Goal: Book appointment/travel/reservation

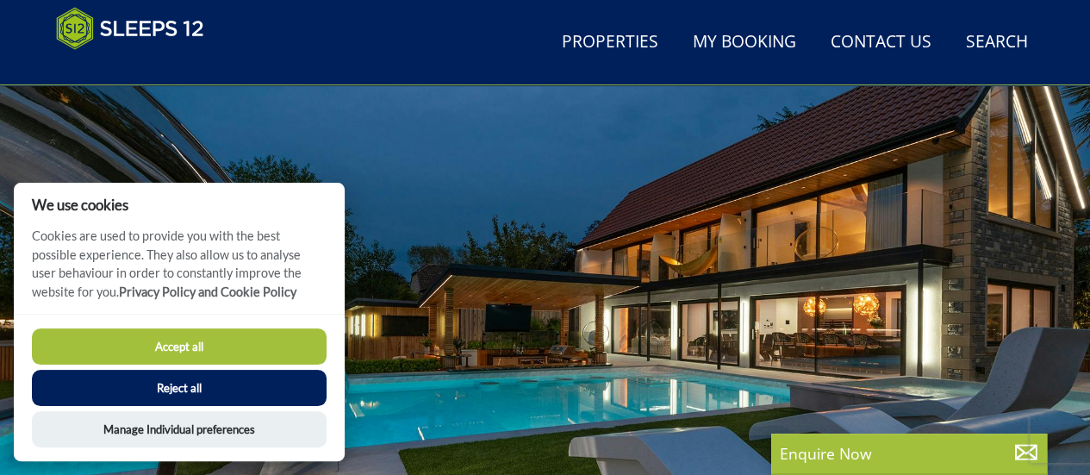
scroll to position [102, 0]
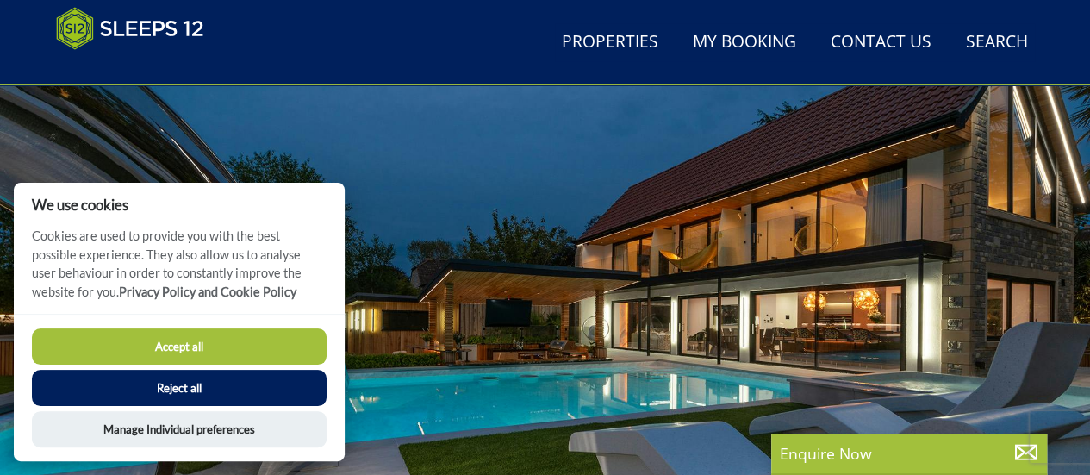
click at [153, 392] on button "Reject all" at bounding box center [179, 388] width 295 height 36
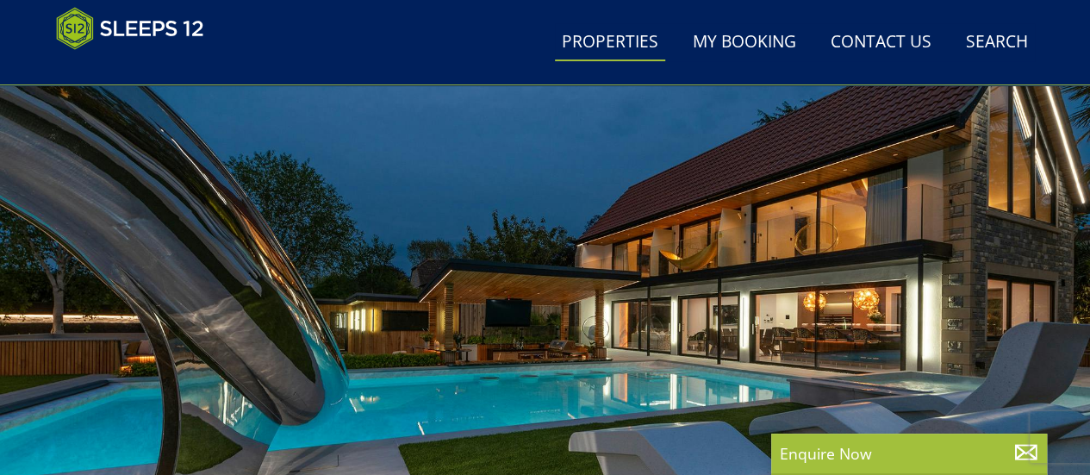
click at [610, 44] on link "Properties" at bounding box center [610, 42] width 110 height 39
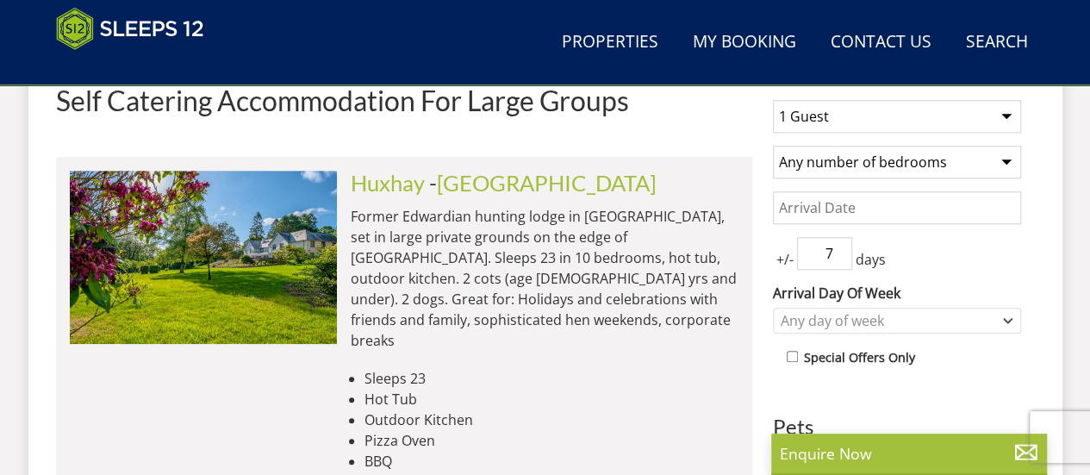
scroll to position [603, 0]
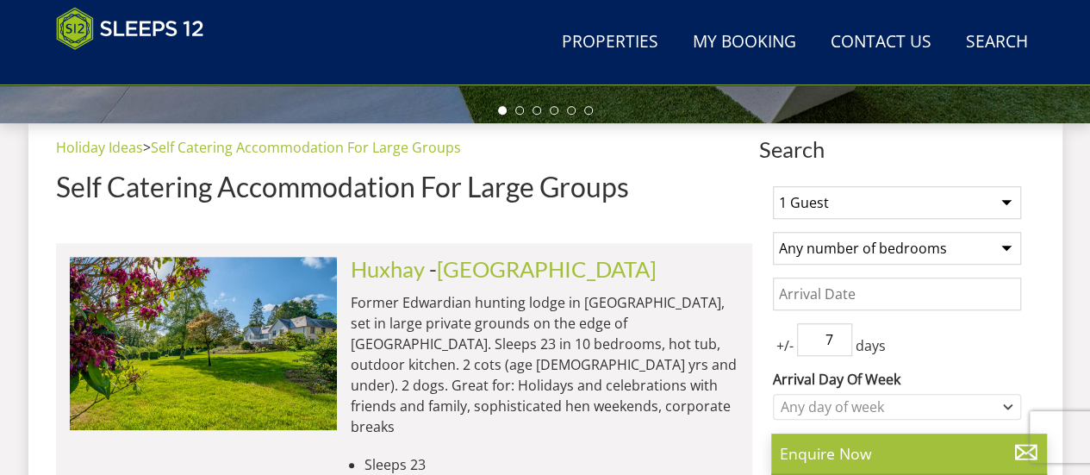
click at [840, 207] on select "1 Guest 2 Guests 3 Guests 4 Guests 5 Guests 6 Guests 7 Guests 8 Guests 9 Guests…" at bounding box center [897, 202] width 248 height 33
select select "13"
click at [773, 186] on select "1 Guest 2 Guests 3 Guests 4 Guests 5 Guests 6 Guests 7 Guests 8 Guests 9 Guests…" at bounding box center [897, 202] width 248 height 33
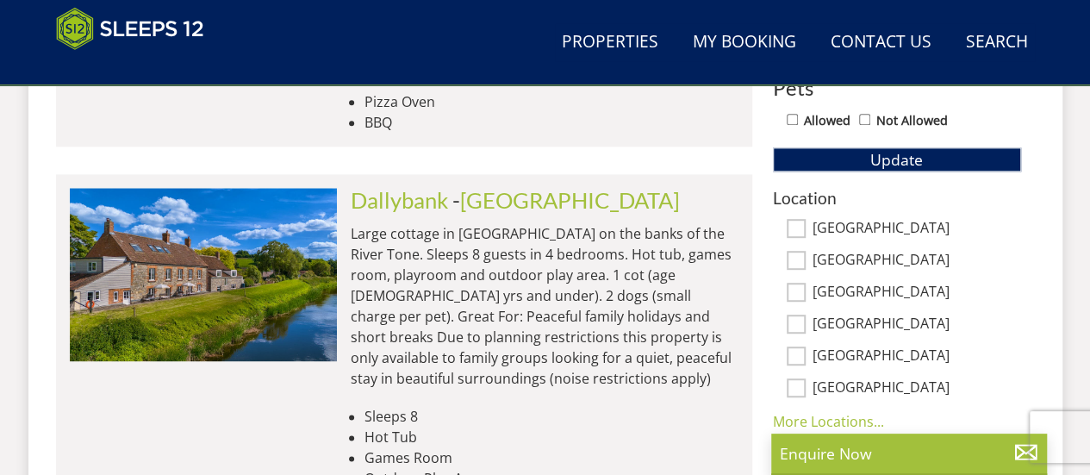
scroll to position [1034, 0]
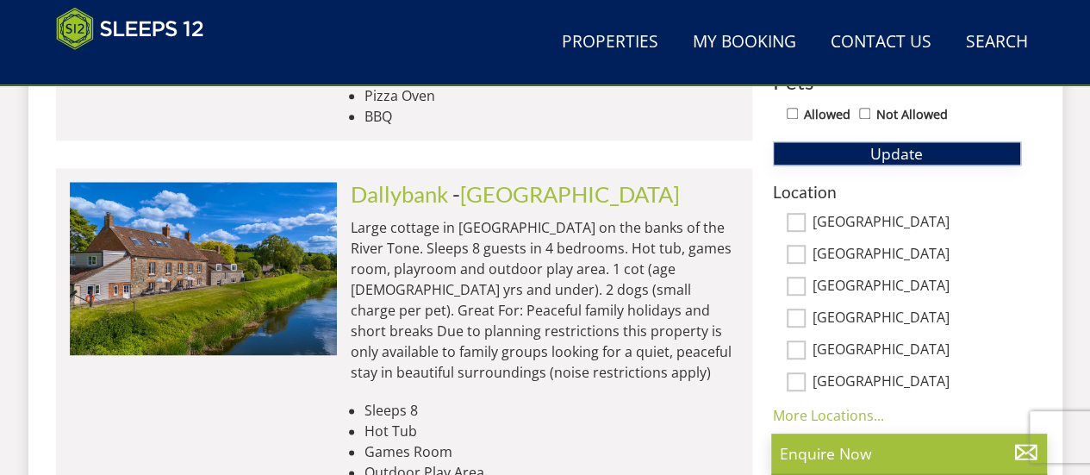
click at [896, 147] on span "Update" at bounding box center [897, 153] width 53 height 21
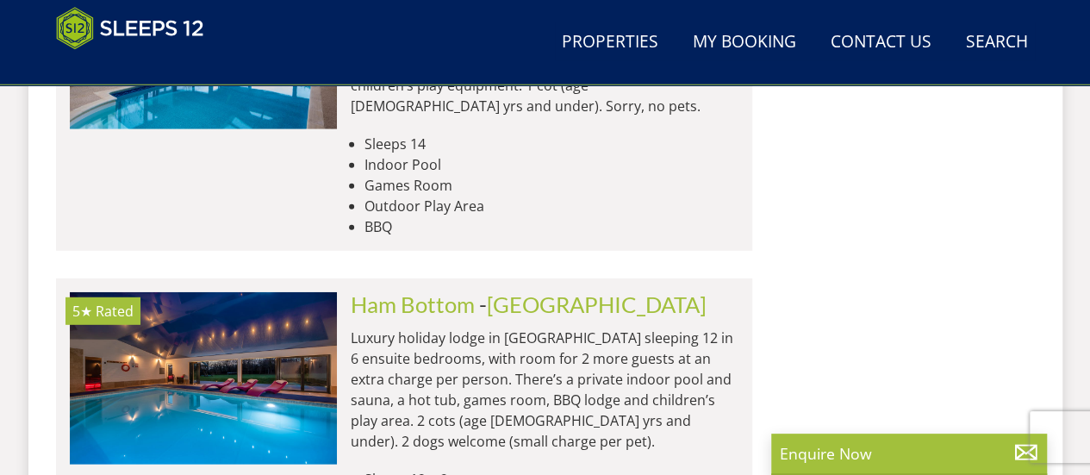
scroll to position [2672, 0]
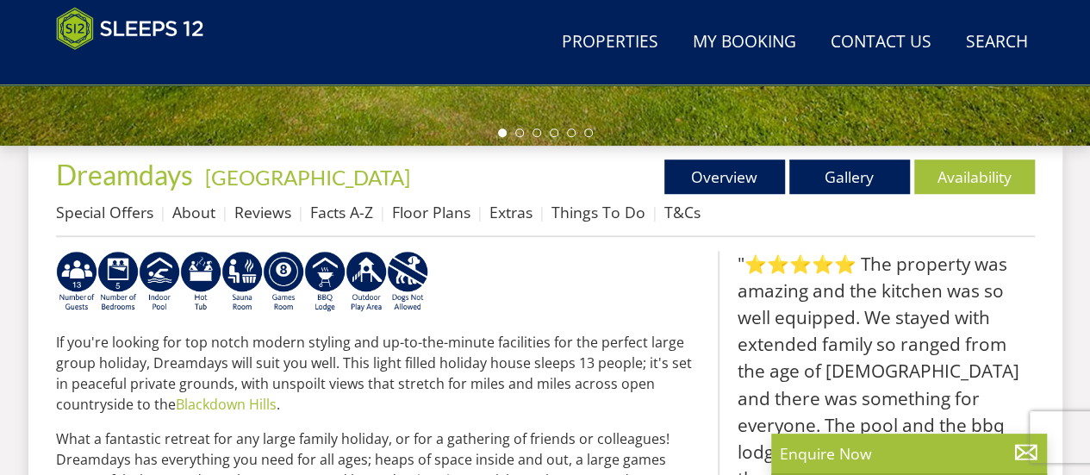
scroll to position [584, 0]
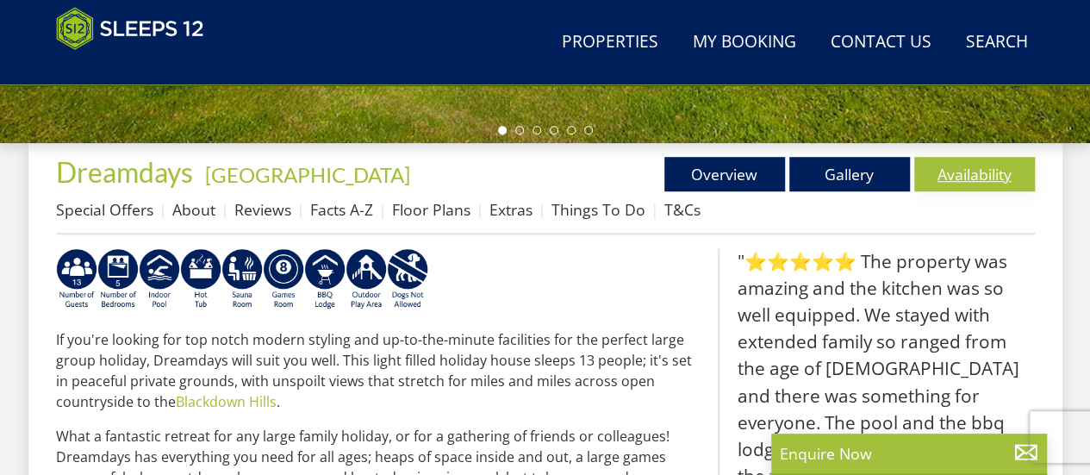
click at [965, 168] on link "Availability" at bounding box center [975, 174] width 121 height 34
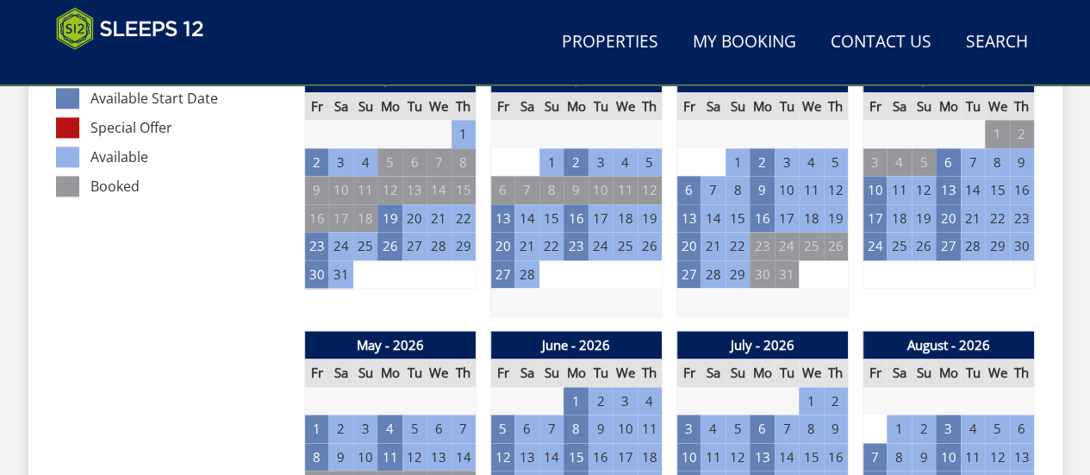
scroll to position [1207, 0]
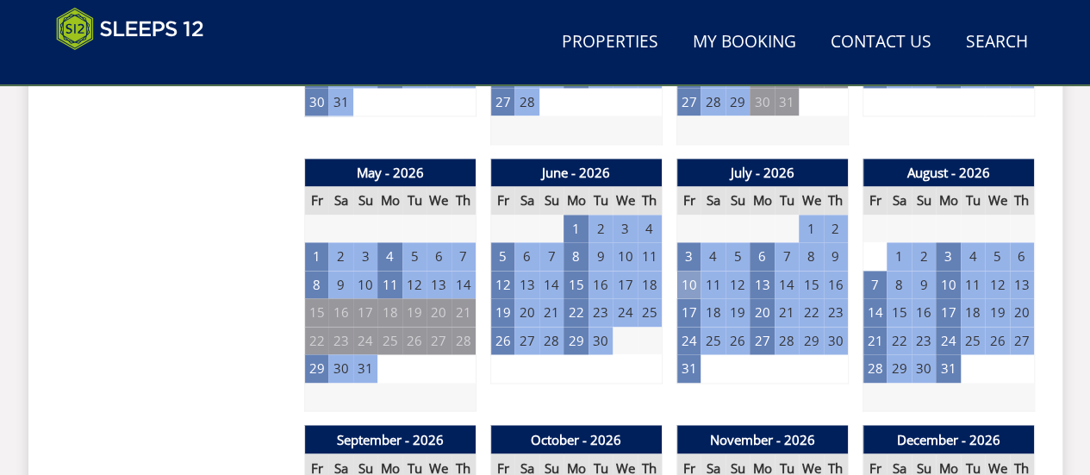
click at [693, 284] on td "10" at bounding box center [689, 285] width 24 height 28
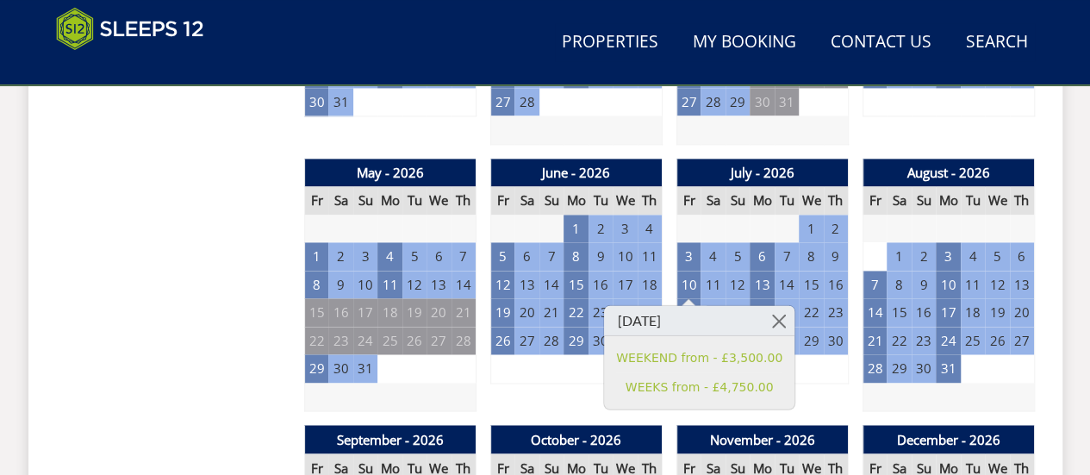
click at [643, 230] on td "4" at bounding box center [650, 229] width 24 height 28
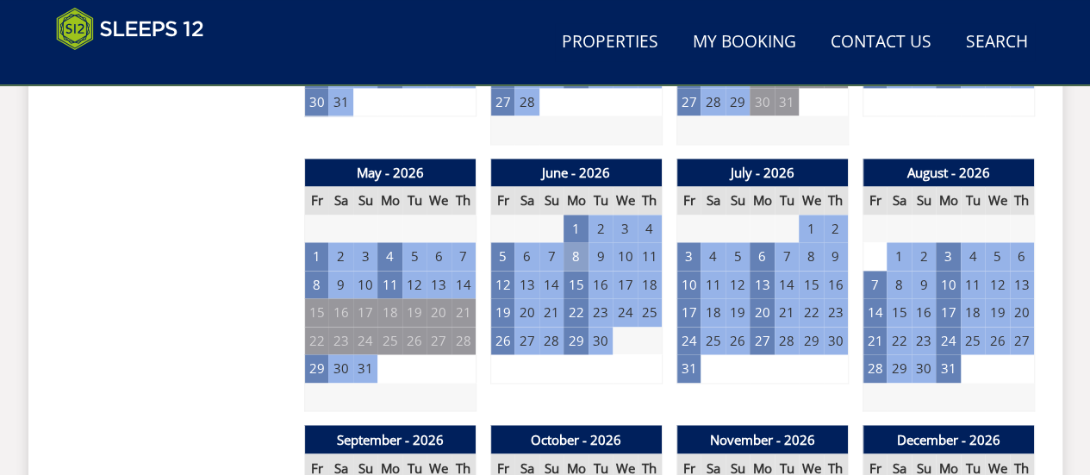
click at [565, 257] on td "8" at bounding box center [576, 256] width 24 height 28
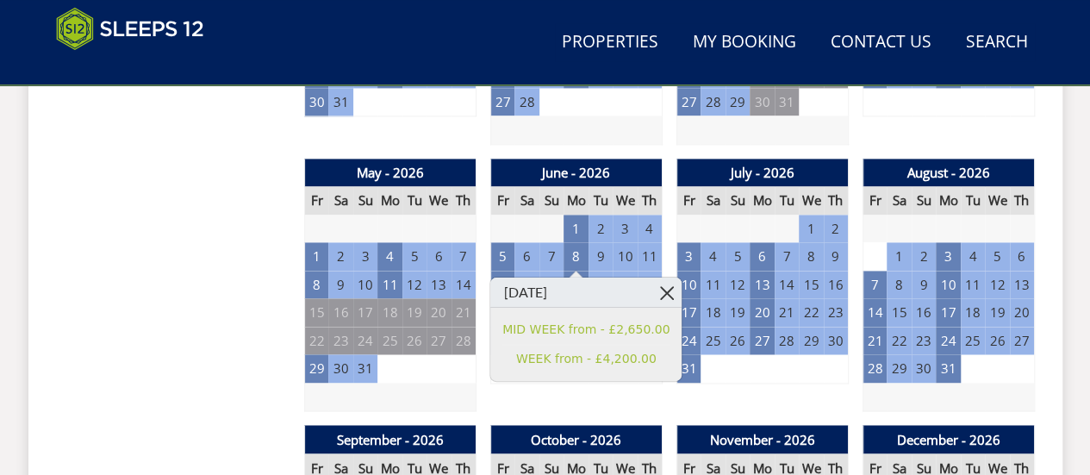
click at [652, 287] on link at bounding box center [667, 293] width 30 height 30
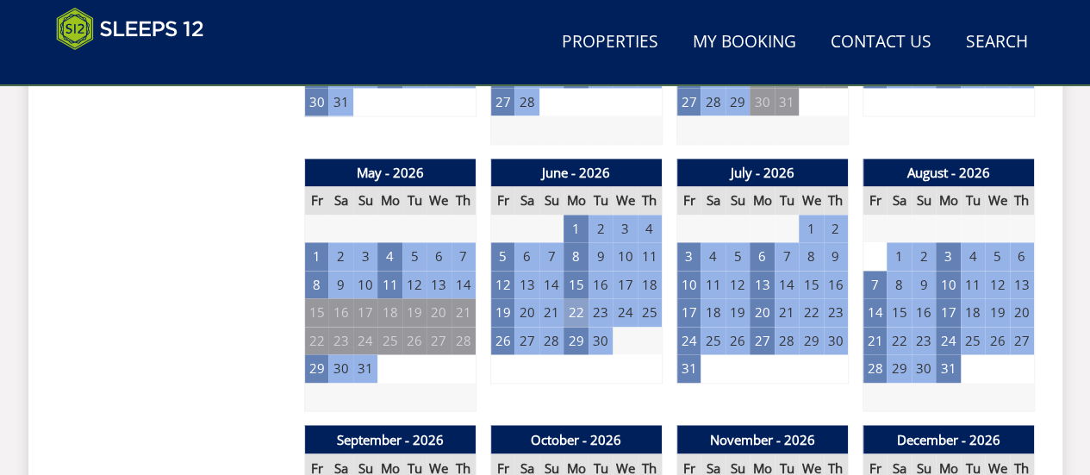
click at [583, 301] on td "22" at bounding box center [576, 312] width 24 height 28
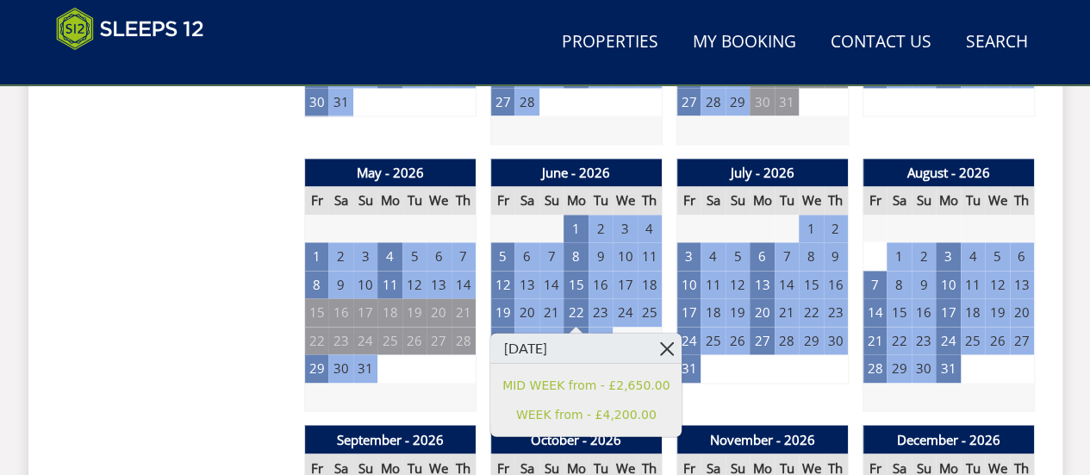
click at [654, 340] on link at bounding box center [667, 348] width 30 height 30
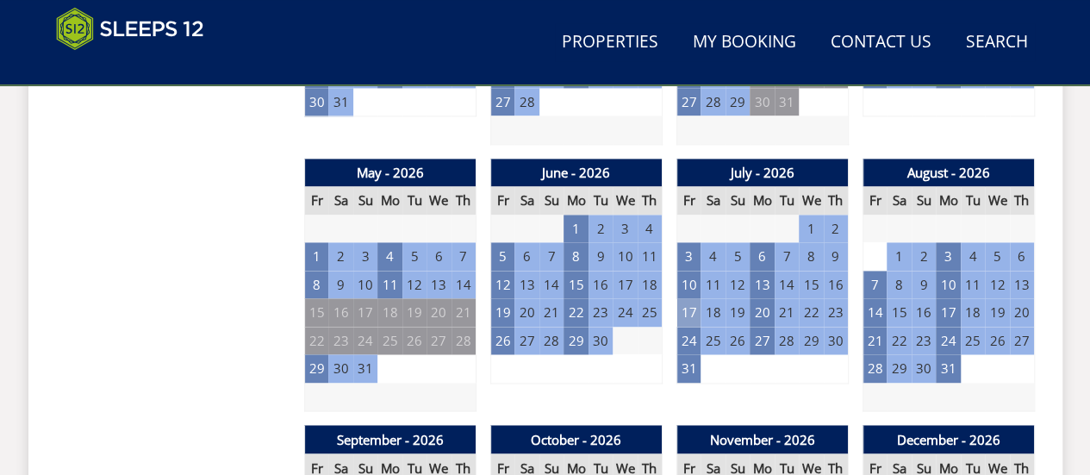
click at [677, 314] on table "July - 2026 Fr Sa Su Mo Tu We Th 26 27 28 29 30 1 2 3 4 5 6 7 8 9 10 11" at bounding box center [763, 271] width 172 height 225
click at [688, 310] on td "17" at bounding box center [689, 312] width 24 height 28
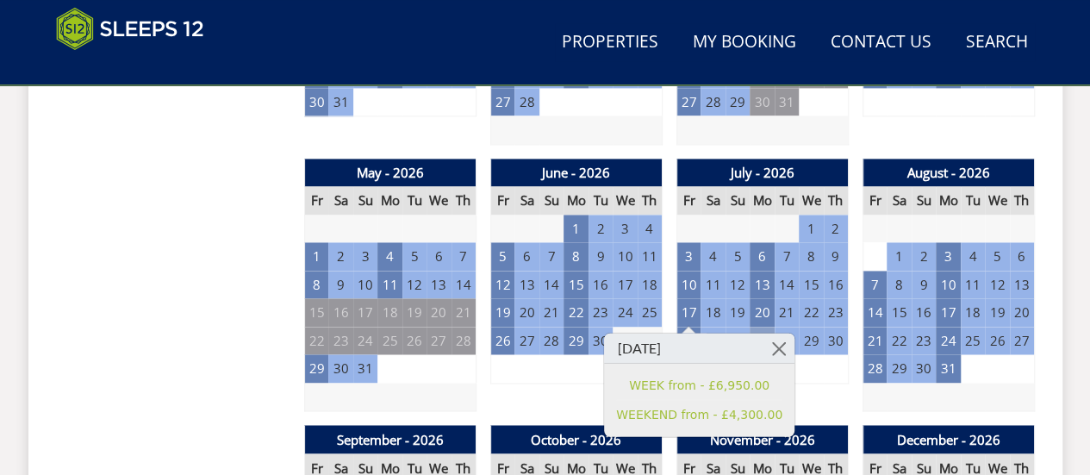
click at [765, 343] on link at bounding box center [780, 348] width 30 height 30
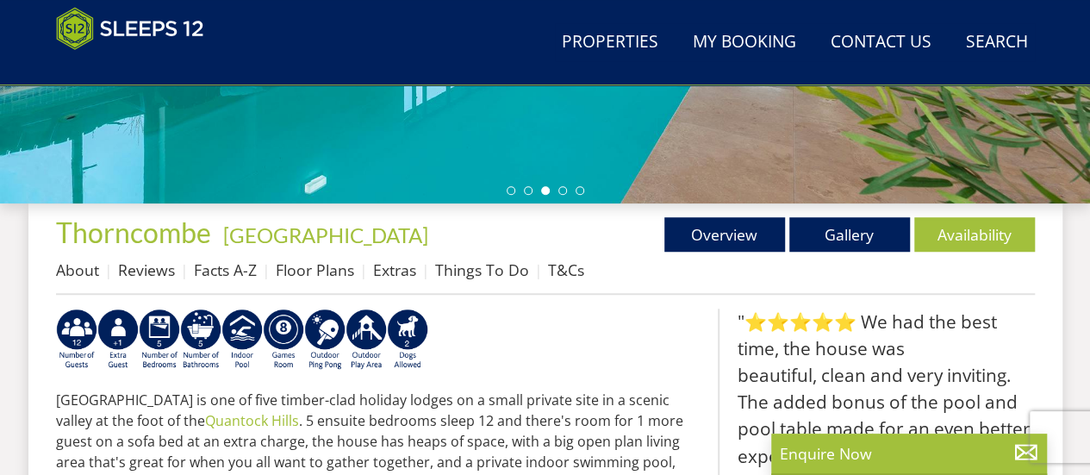
scroll to position [619, 0]
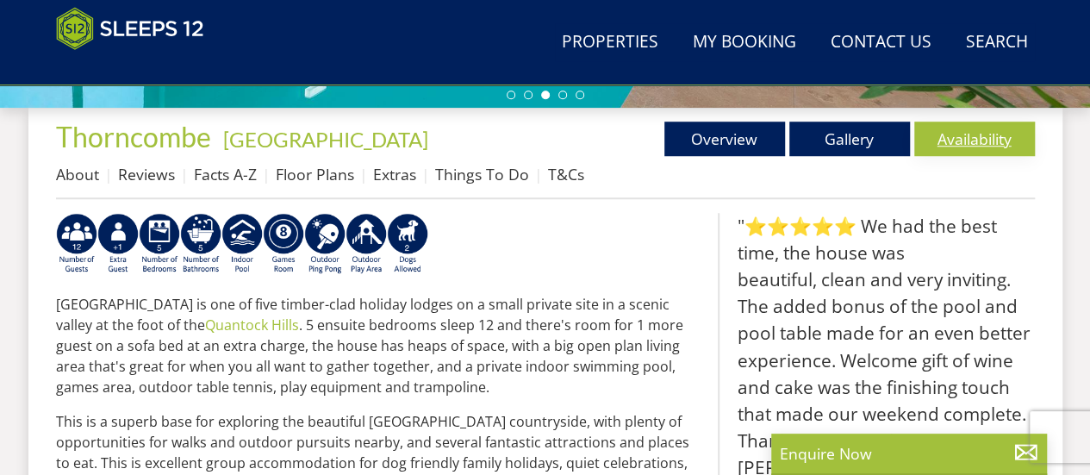
click at [973, 122] on link "Availability" at bounding box center [975, 139] width 121 height 34
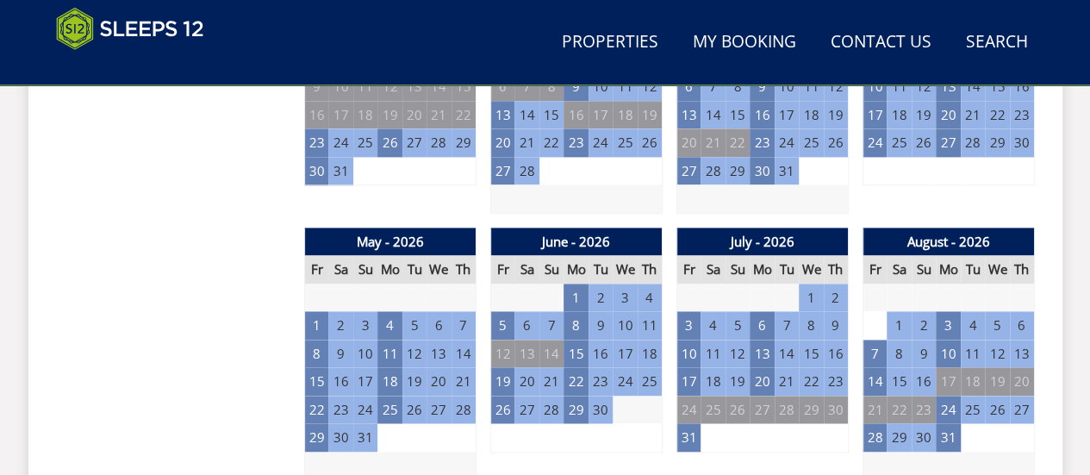
scroll to position [1207, 0]
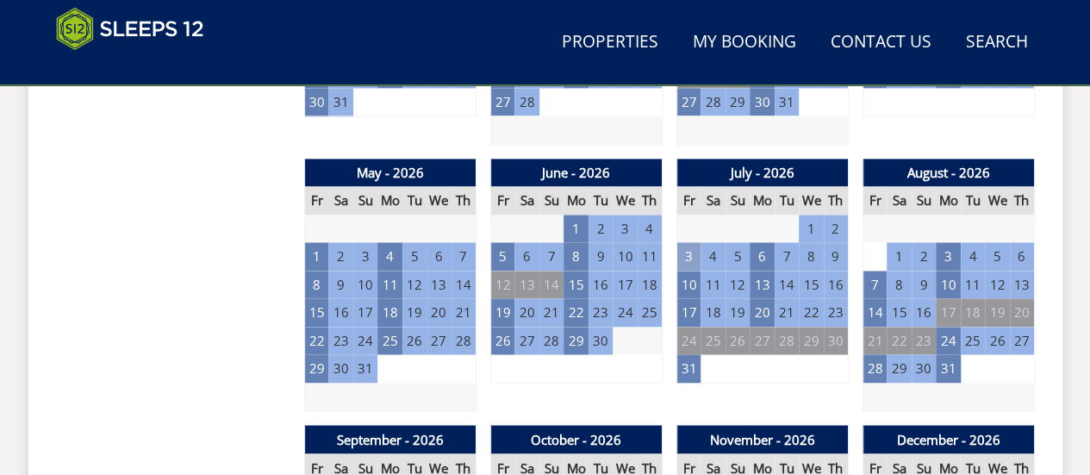
click at [693, 253] on td "3" at bounding box center [689, 256] width 24 height 28
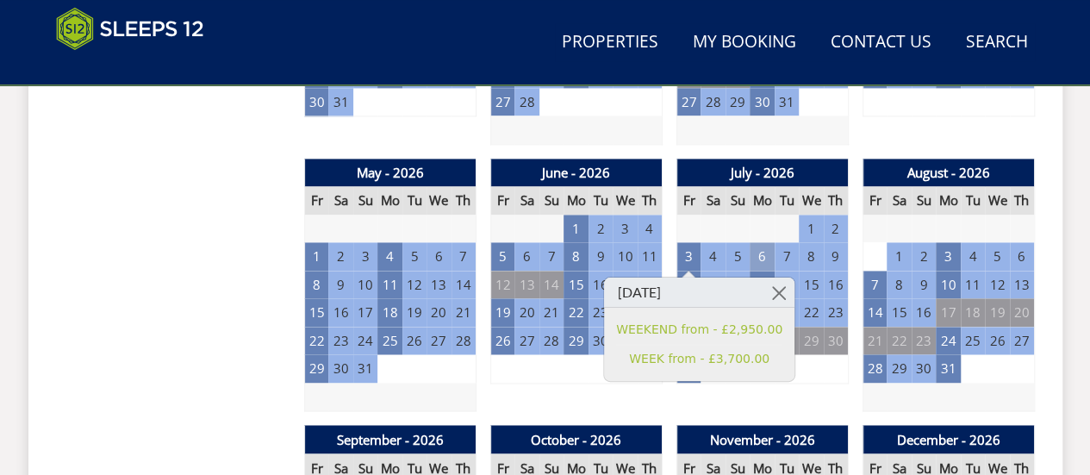
click at [764, 257] on td "6" at bounding box center [762, 256] width 24 height 28
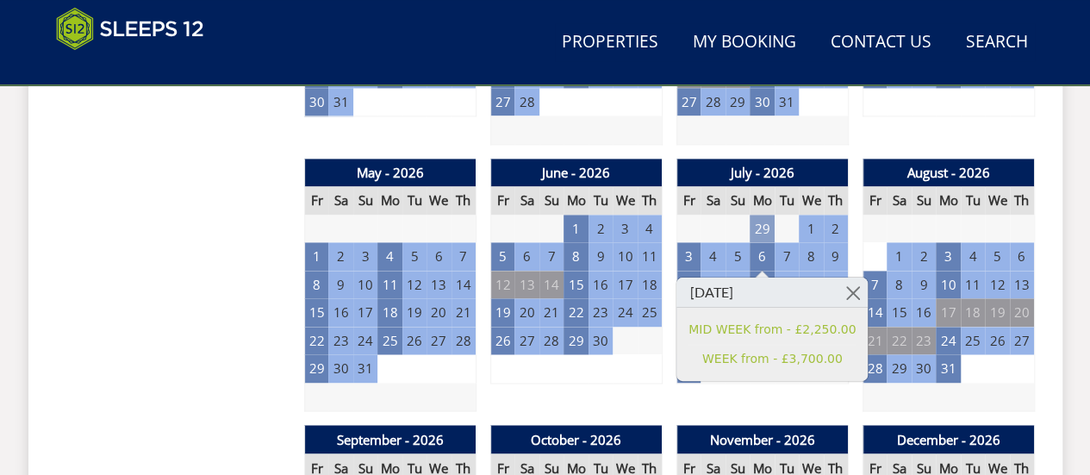
click at [763, 227] on td "29" at bounding box center [762, 229] width 24 height 28
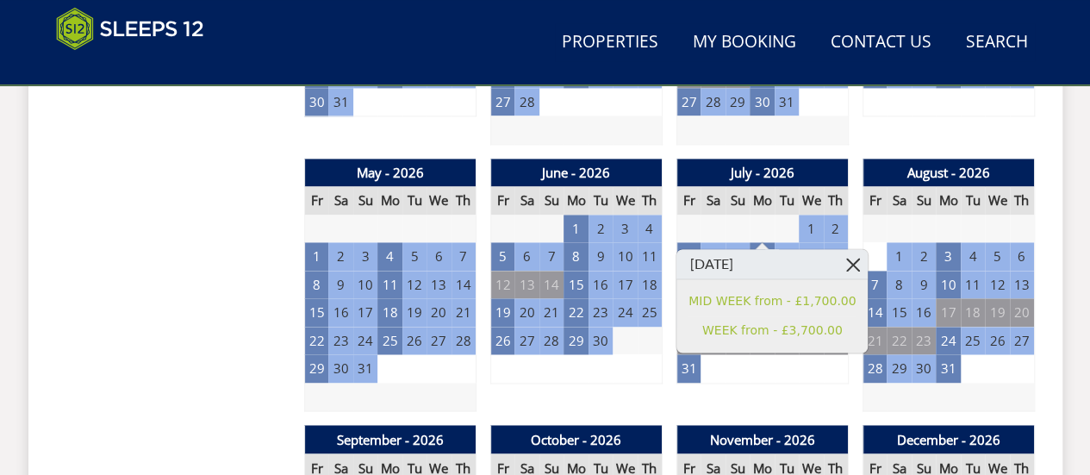
click at [838, 256] on link at bounding box center [853, 264] width 30 height 30
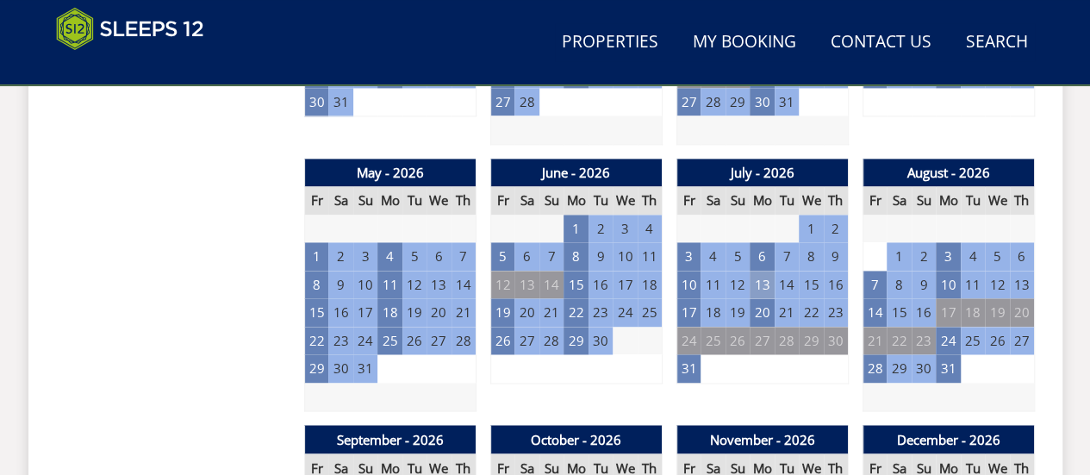
click at [755, 284] on td "13" at bounding box center [762, 285] width 24 height 28
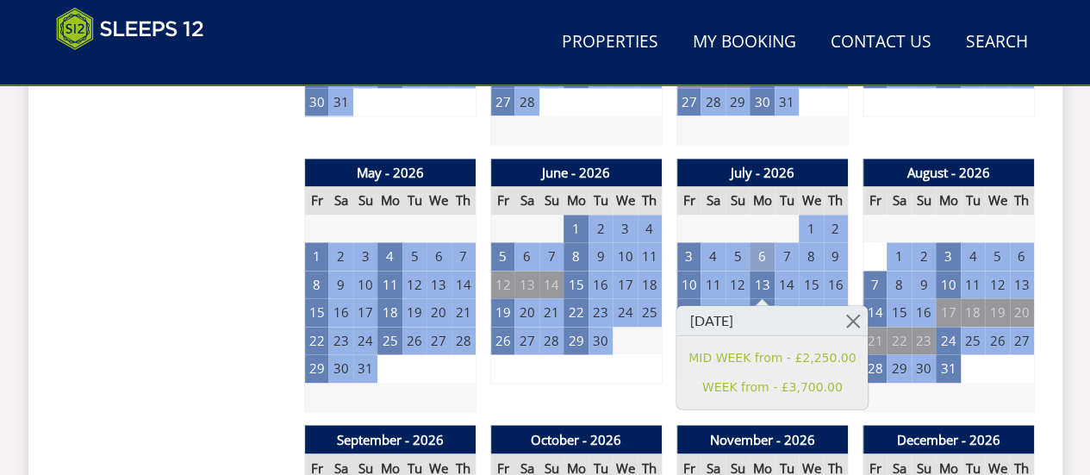
click at [755, 252] on td "6" at bounding box center [762, 256] width 24 height 28
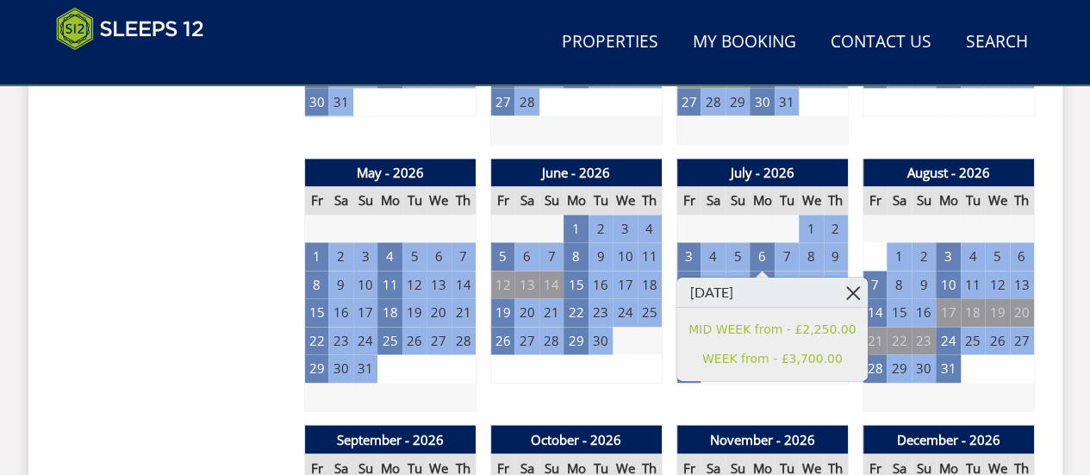
click at [838, 292] on link at bounding box center [853, 293] width 30 height 30
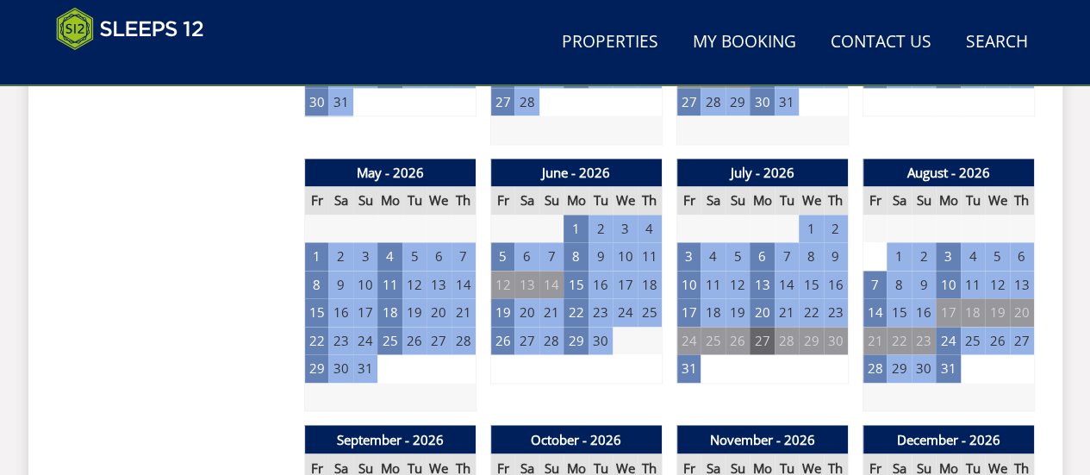
click at [759, 342] on td "27" at bounding box center [762, 341] width 24 height 28
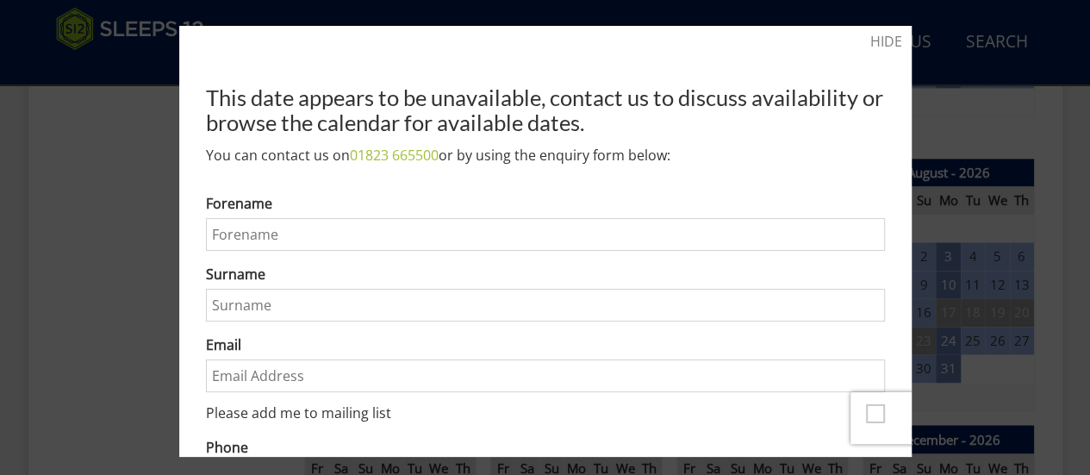
click at [891, 180] on div "HIDE This date appears to be unavailable, contact us to discuss availability or…" at bounding box center [545, 241] width 733 height 431
click at [871, 34] on link "HIDE" at bounding box center [887, 41] width 32 height 21
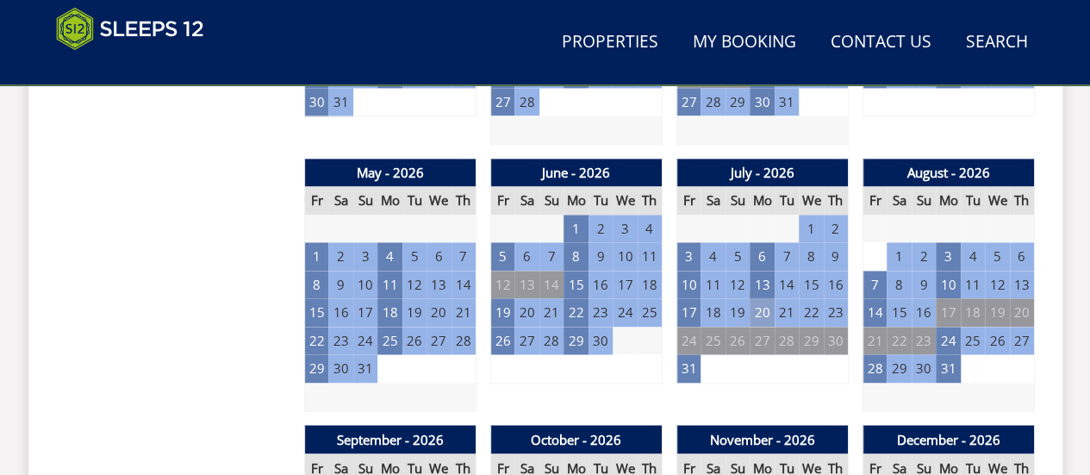
click at [760, 314] on td "20" at bounding box center [762, 312] width 24 height 28
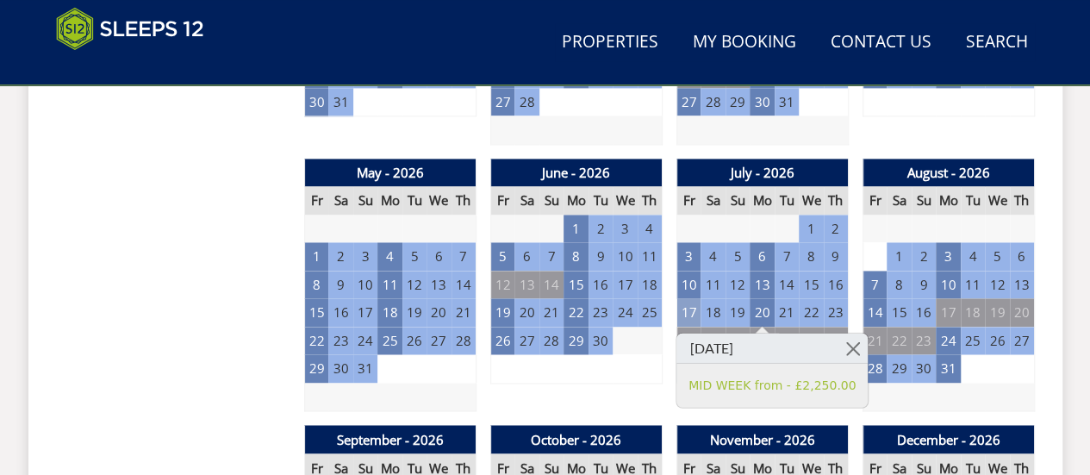
click at [690, 309] on td "17" at bounding box center [689, 312] width 24 height 28
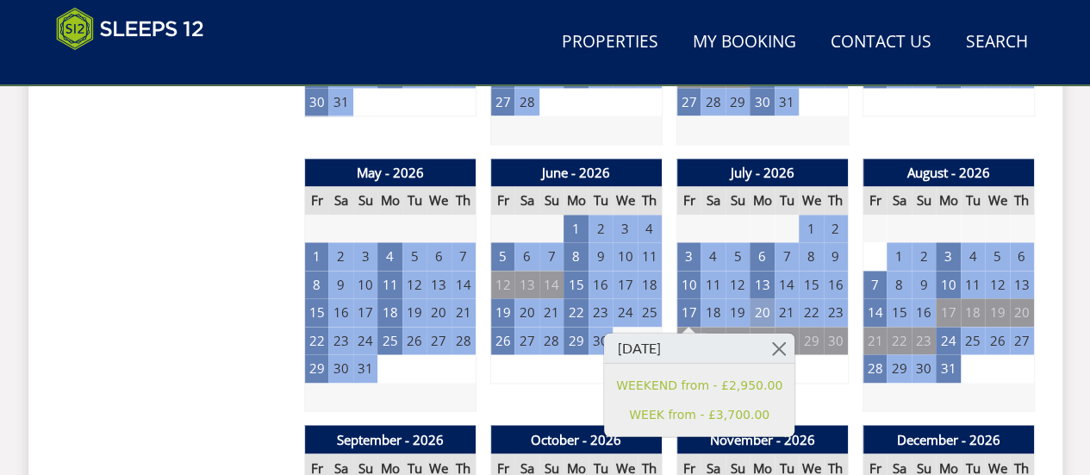
click at [761, 309] on td "20" at bounding box center [762, 312] width 24 height 28
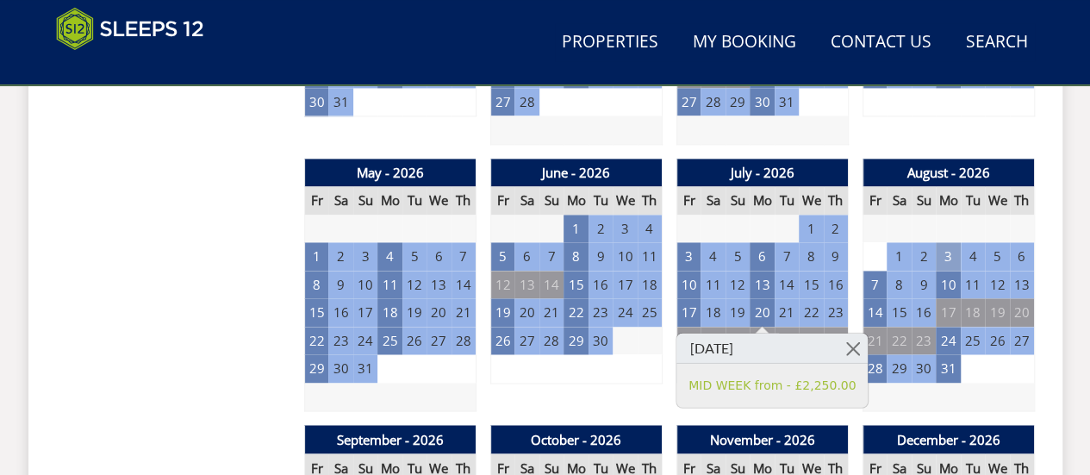
click at [952, 255] on td "3" at bounding box center [948, 256] width 24 height 28
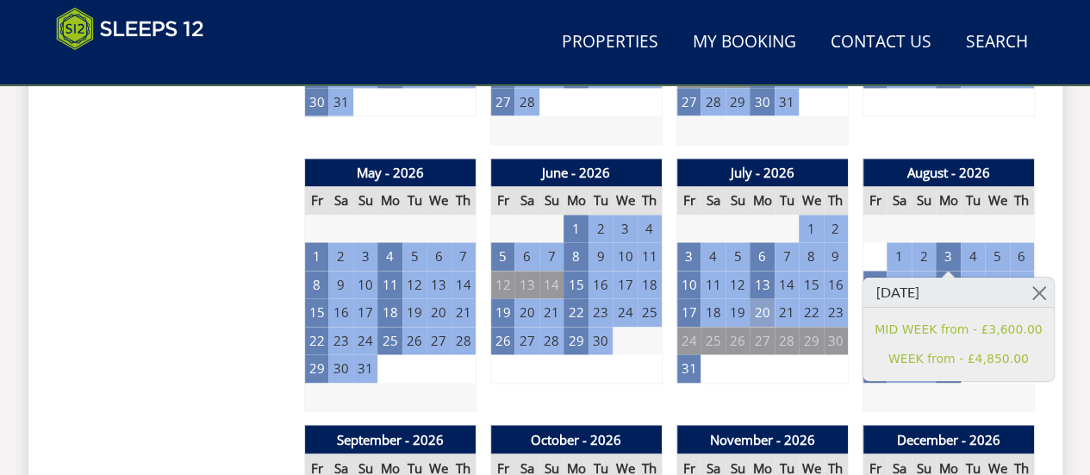
click at [764, 305] on td "20" at bounding box center [762, 312] width 24 height 28
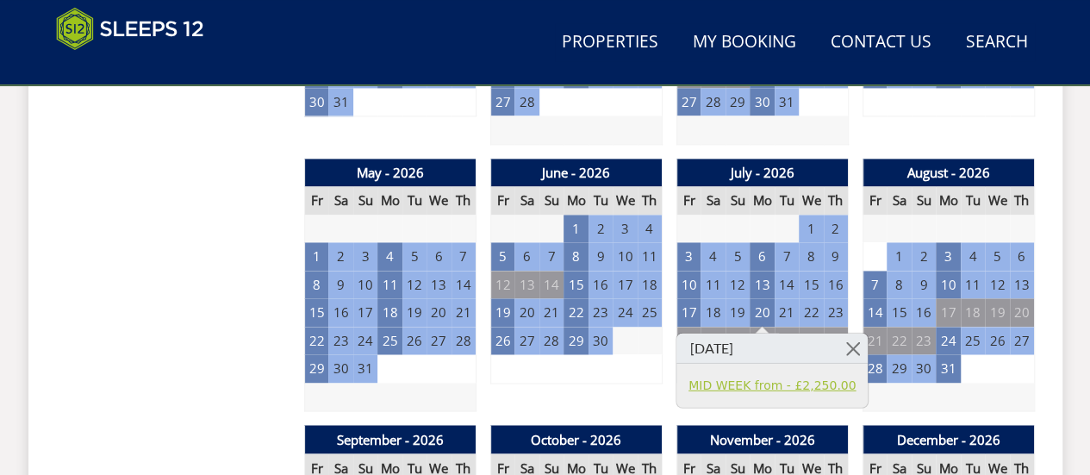
click at [761, 382] on link "MID WEEK from - £2,250.00" at bounding box center [772, 385] width 167 height 18
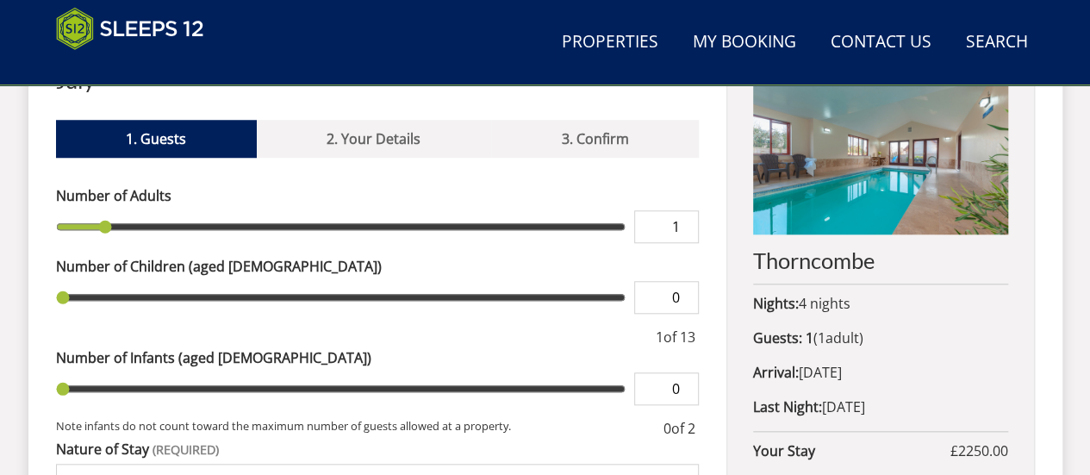
scroll to position [690, 0]
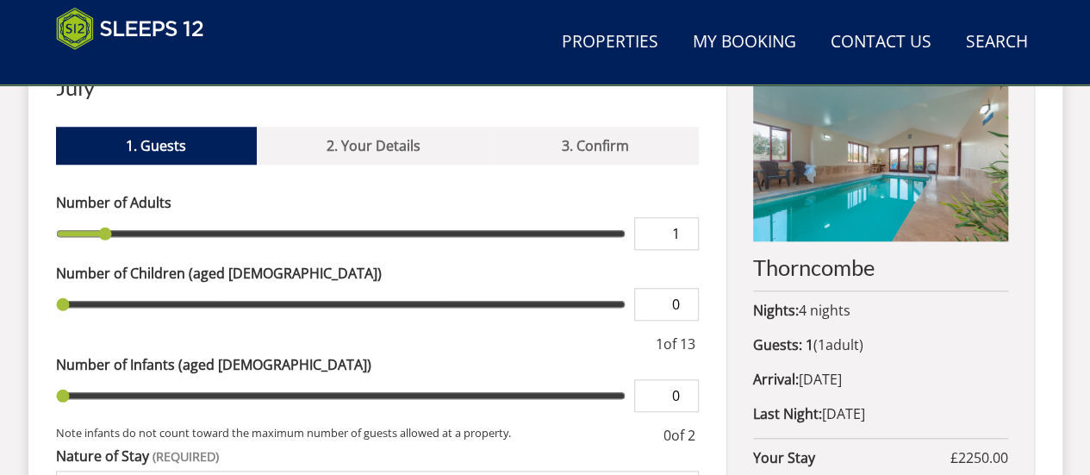
type input "2"
type input "3"
type input "4"
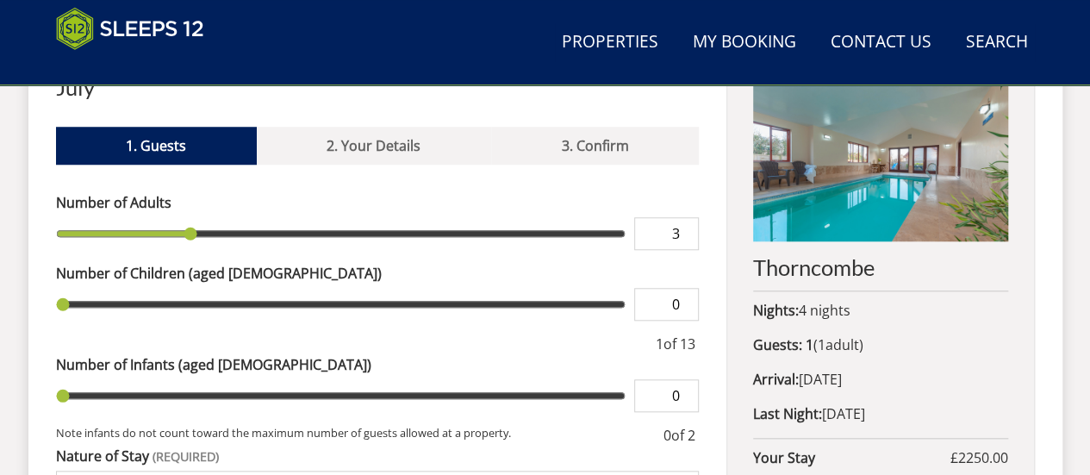
type input "4"
type input "5"
type input "6"
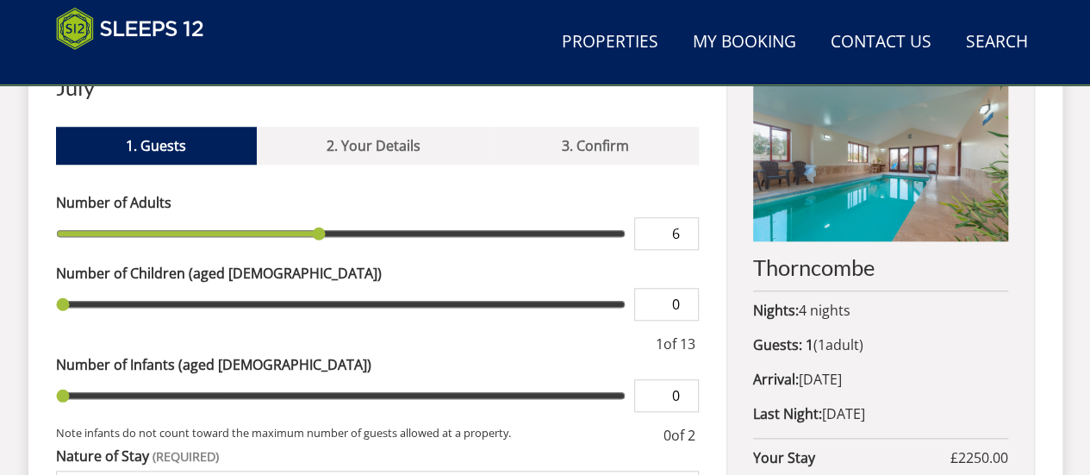
type input "7"
type input "8"
type input "9"
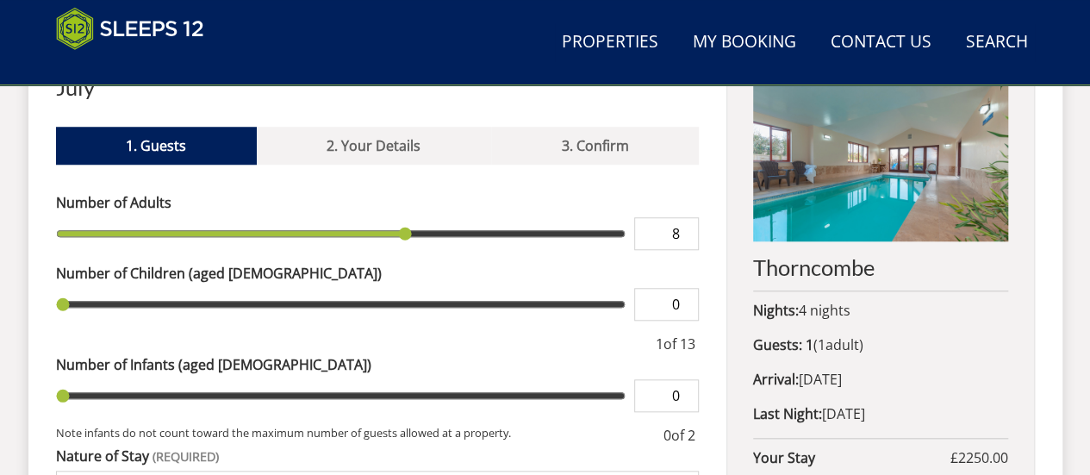
type input "9"
type input "10"
type input "11"
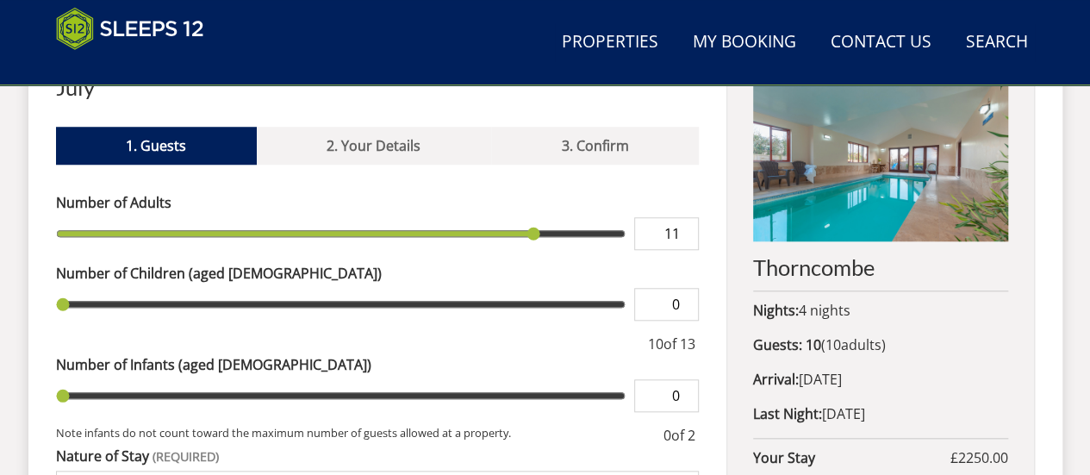
type input "12"
type input "13"
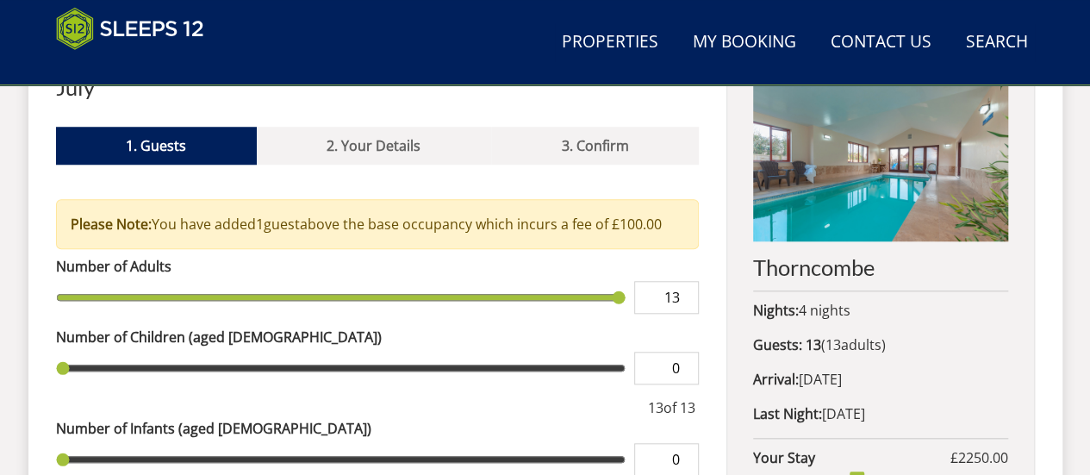
type input "12"
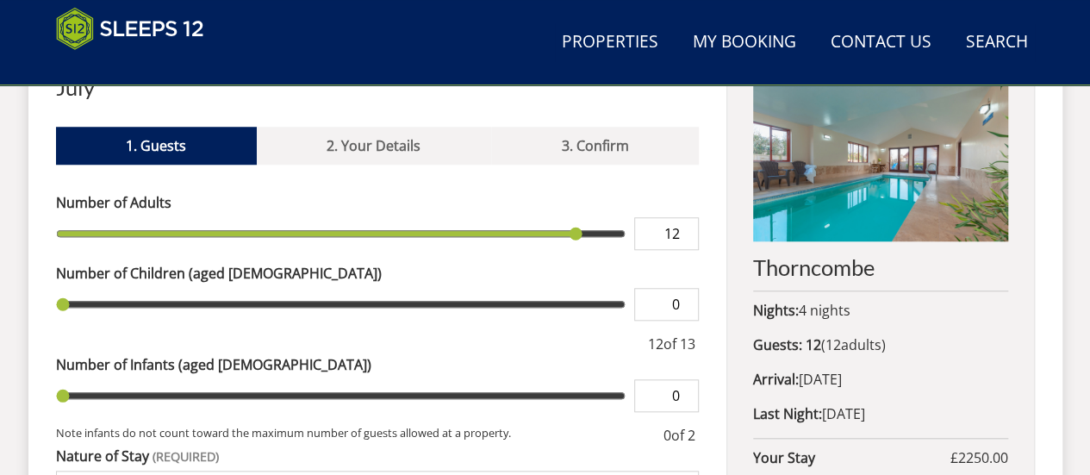
drag, startPoint x: 107, startPoint y: 206, endPoint x: 567, endPoint y: 234, distance: 461.2
type input "12"
click at [567, 234] on input "range" at bounding box center [341, 233] width 571 height 33
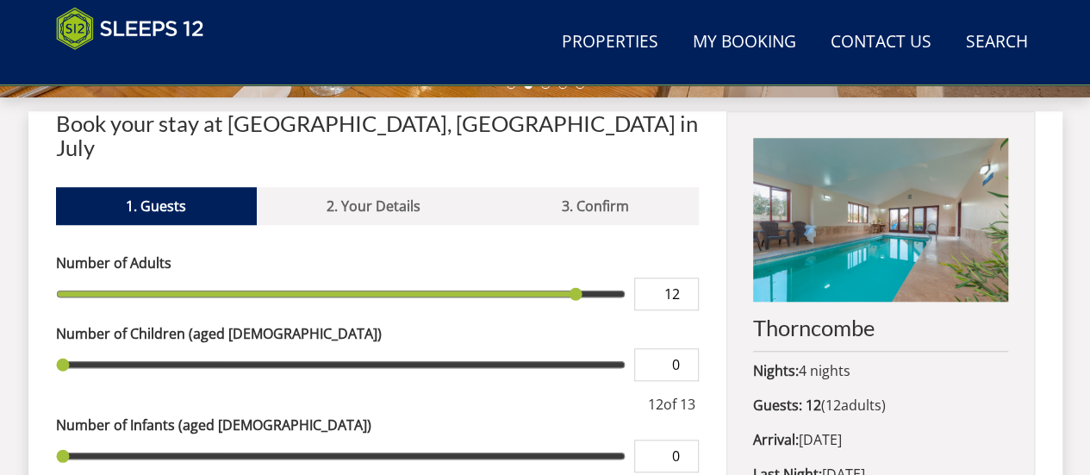
scroll to position [603, 0]
